Goal: Find specific page/section: Find specific page/section

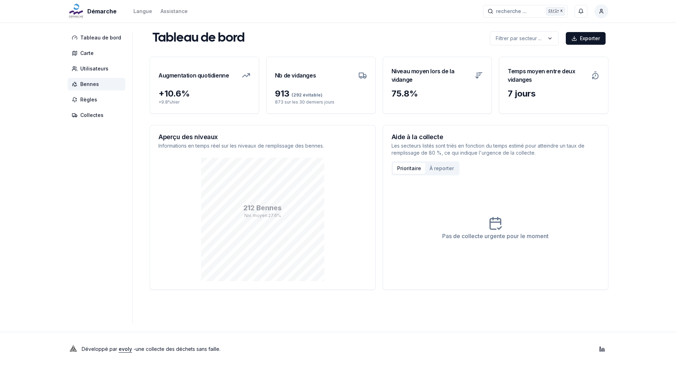
click at [85, 87] on span "Bennes" at bounding box center [89, 84] width 19 height 7
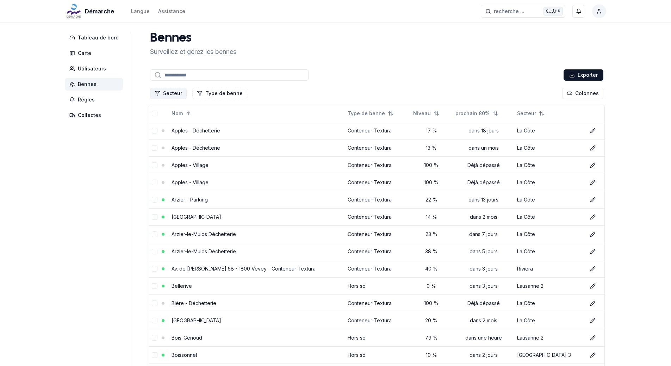
click at [169, 94] on button "Secteur" at bounding box center [168, 93] width 37 height 11
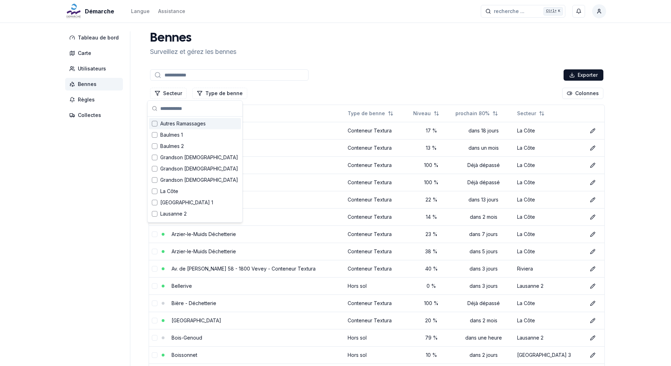
click at [155, 125] on div "Suggestions" at bounding box center [155, 124] width 6 height 6
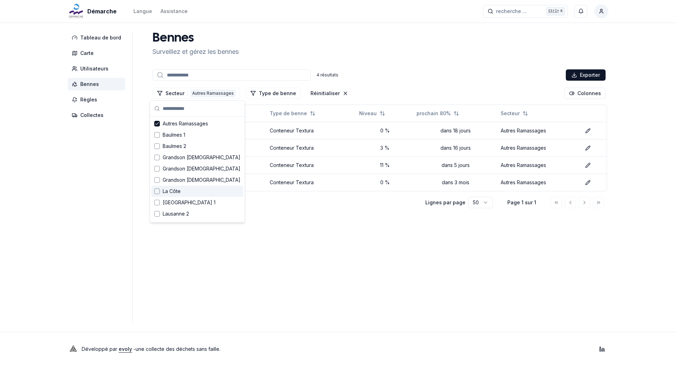
click at [155, 192] on div "Suggestions" at bounding box center [157, 191] width 6 height 6
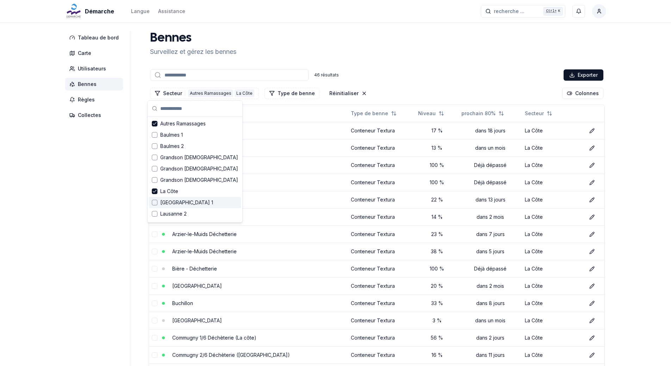
click at [156, 203] on div "Suggestions" at bounding box center [155, 203] width 6 height 6
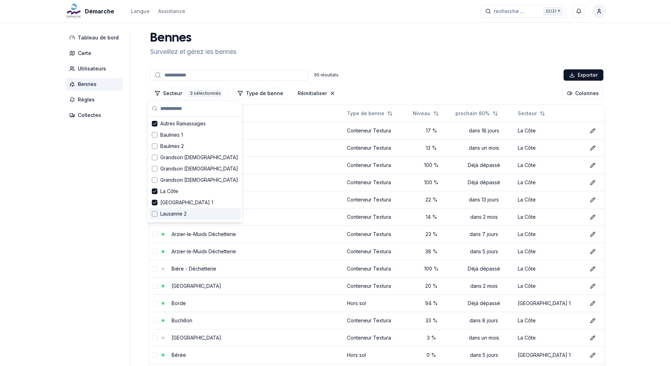
click at [154, 213] on div "Suggestions" at bounding box center [155, 214] width 6 height 6
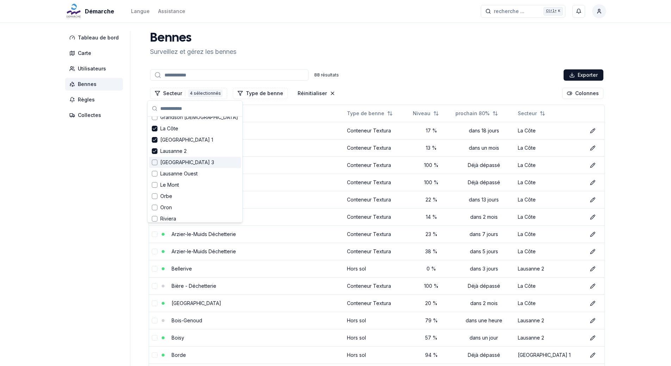
scroll to position [70, 0]
click at [155, 150] on div "Lausanne 3" at bounding box center [195, 154] width 92 height 11
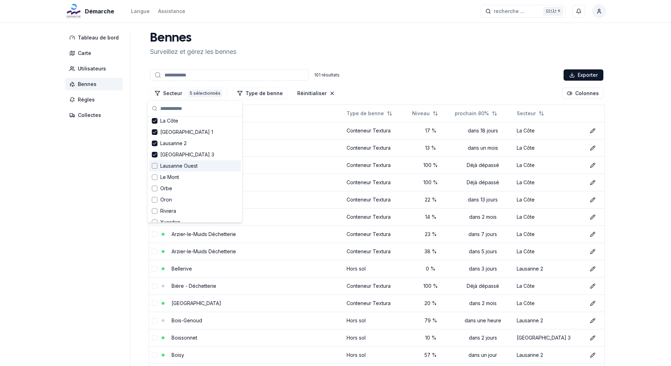
click at [156, 167] on div "Suggestions" at bounding box center [155, 166] width 6 height 6
click at [155, 178] on div "Suggestions" at bounding box center [155, 177] width 6 height 6
click at [155, 189] on div "Suggestions" at bounding box center [155, 189] width 6 height 6
click at [153, 198] on div "Suggestions" at bounding box center [155, 200] width 6 height 6
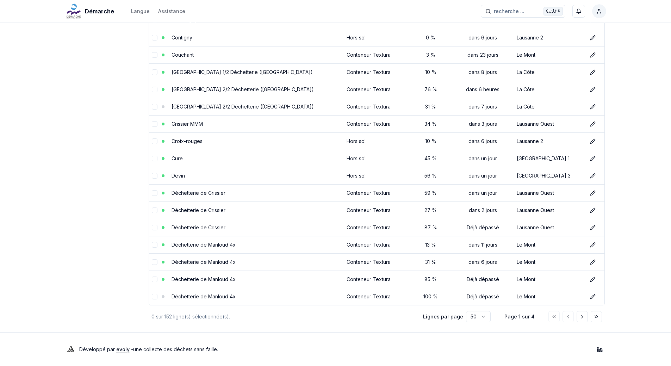
scroll to position [680, 0]
click at [581, 316] on icon "Aller à la page suivante" at bounding box center [583, 317] width 6 height 6
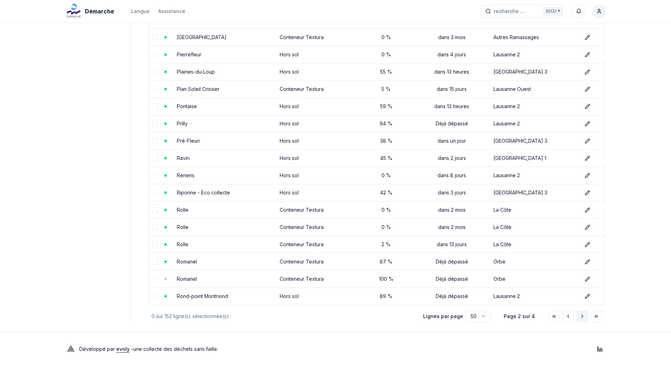
click at [582, 316] on polyline "Aller à la page suivante" at bounding box center [582, 316] width 1 height 3
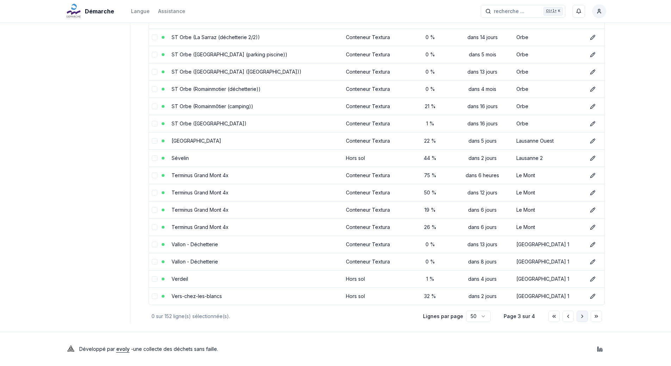
click at [580, 317] on icon "Aller à la page suivante" at bounding box center [583, 317] width 6 height 6
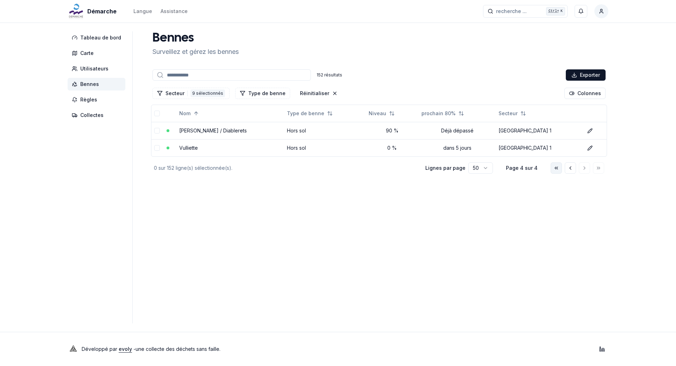
click at [559, 168] on icon "Aller à la première page" at bounding box center [557, 168] width 6 height 6
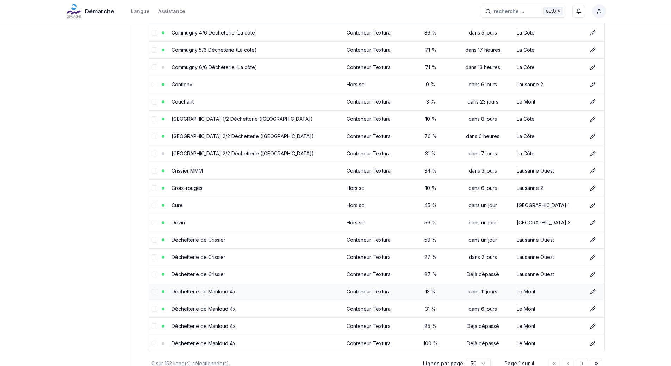
scroll to position [680, 0]
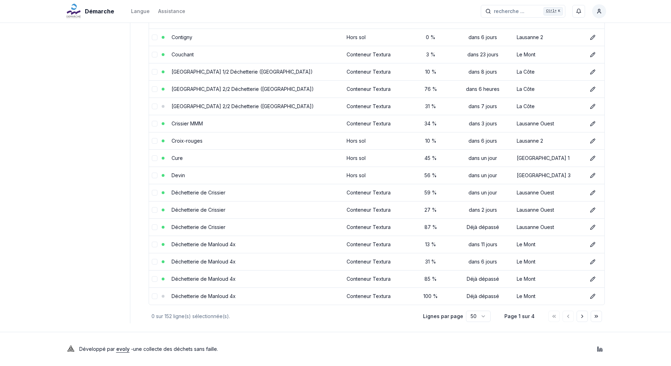
click at [588, 315] on div at bounding box center [576, 316] width 54 height 11
click at [586, 315] on button "Aller à la page suivante" at bounding box center [582, 316] width 11 height 11
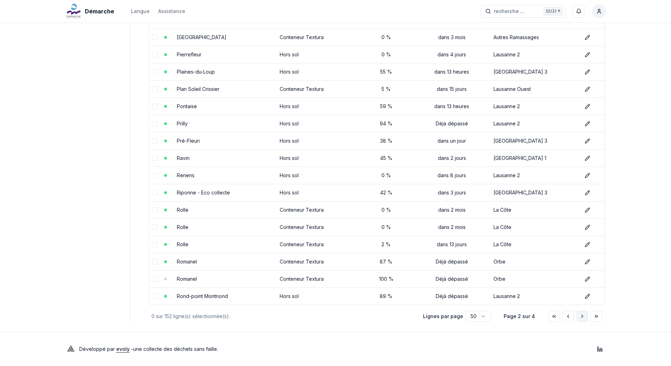
click at [584, 315] on icon "Aller à la page suivante" at bounding box center [583, 317] width 6 height 6
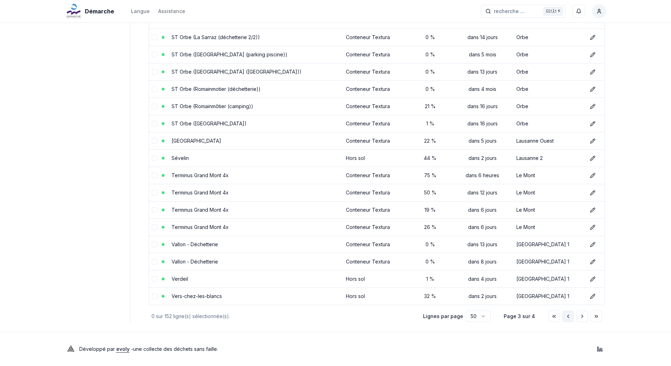
click at [566, 317] on icon "Aller à la page précédente" at bounding box center [568, 317] width 6 height 6
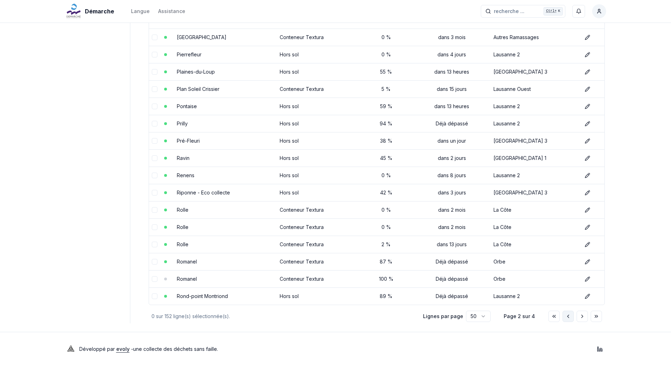
click at [568, 316] on polyline "Aller à la page précédente" at bounding box center [568, 316] width 1 height 3
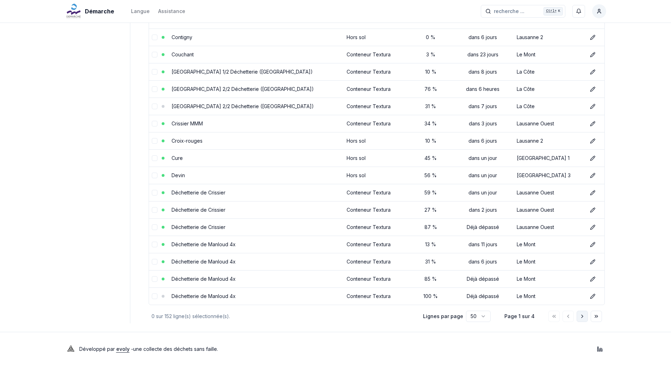
click at [583, 317] on icon "Aller à la page suivante" at bounding box center [583, 317] width 6 height 6
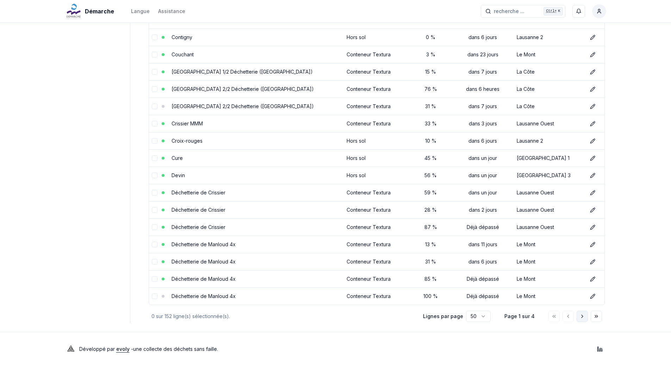
click at [585, 317] on icon "Aller à la page suivante" at bounding box center [583, 317] width 6 height 6
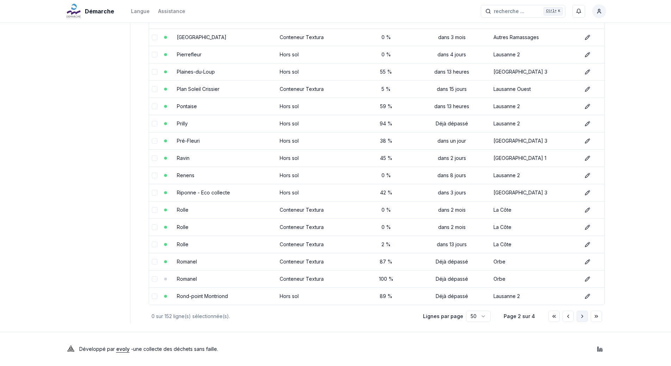
click at [584, 314] on icon "Aller à la page suivante" at bounding box center [583, 317] width 6 height 6
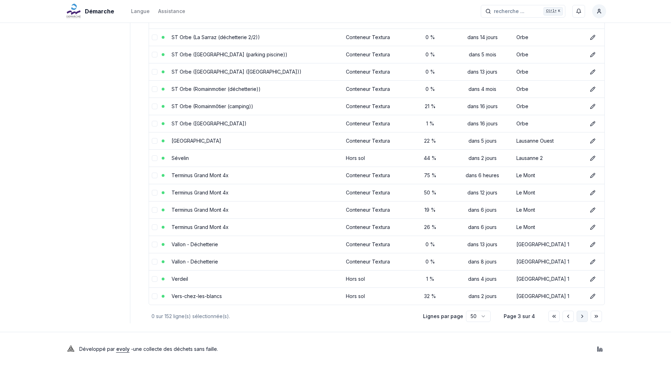
click at [584, 314] on icon "Aller à la page suivante" at bounding box center [583, 317] width 6 height 6
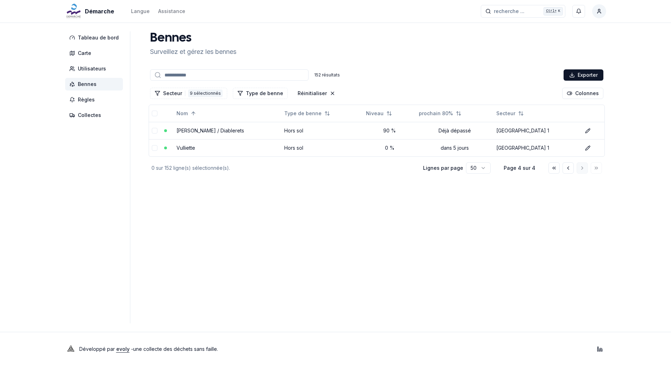
scroll to position [0, 0]
click at [572, 168] on icon "Aller à la page précédente" at bounding box center [571, 168] width 6 height 6
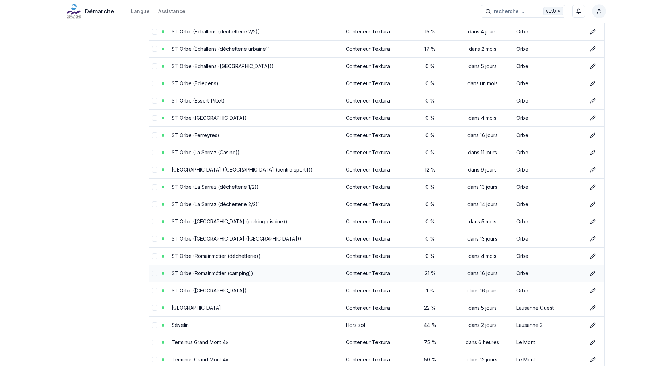
scroll to position [634, 0]
